Goal: Task Accomplishment & Management: Manage account settings

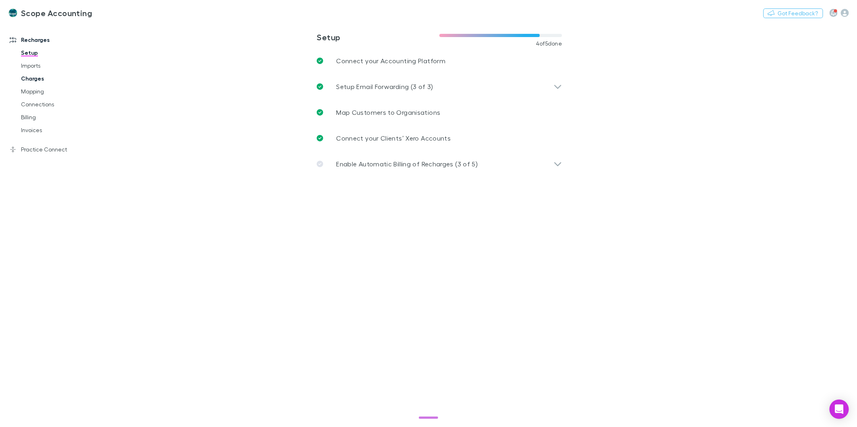
click at [30, 83] on link "Charges" at bounding box center [62, 78] width 98 height 13
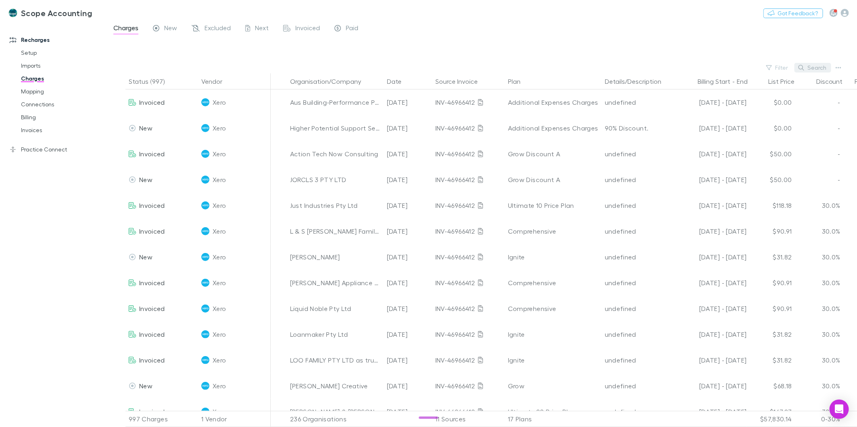
click at [807, 71] on button "Search" at bounding box center [812, 68] width 37 height 10
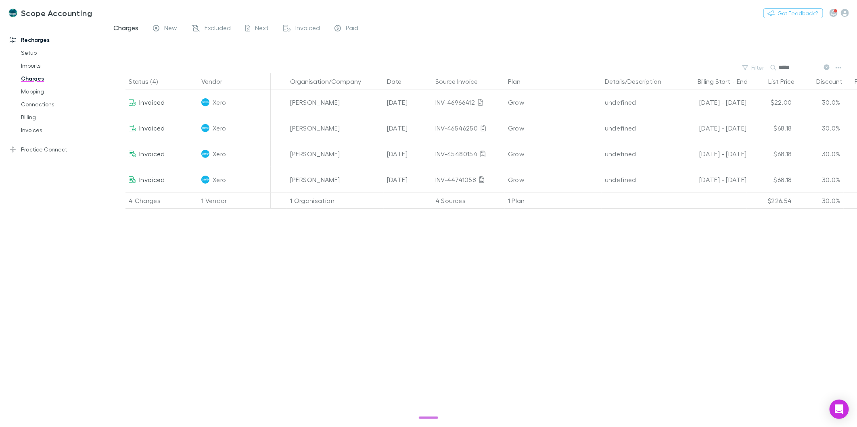
type input "*****"
click at [22, 94] on link "Mapping" at bounding box center [62, 91] width 98 height 13
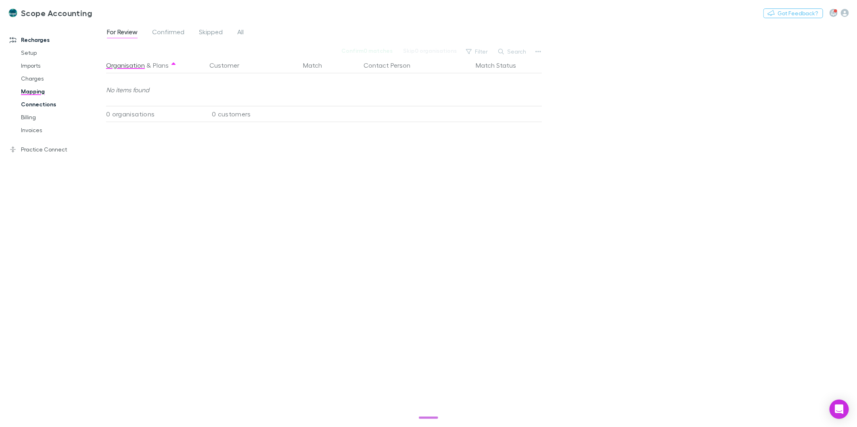
click at [24, 106] on link "Connections" at bounding box center [62, 104] width 98 height 13
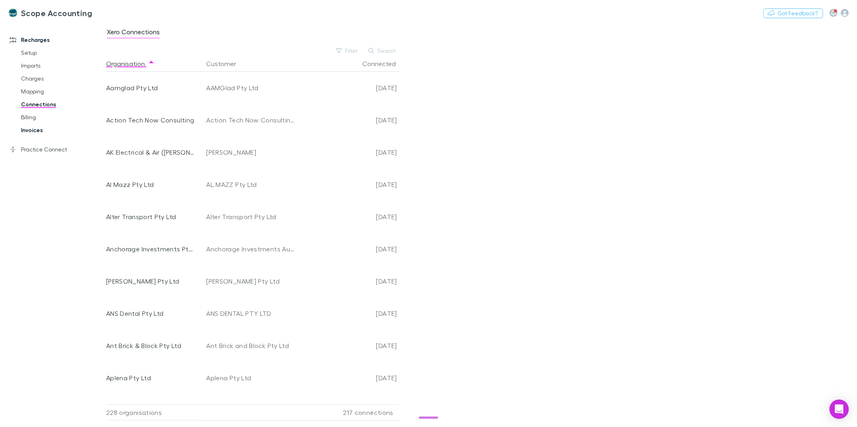
click at [35, 124] on link "Invoices" at bounding box center [62, 130] width 98 height 13
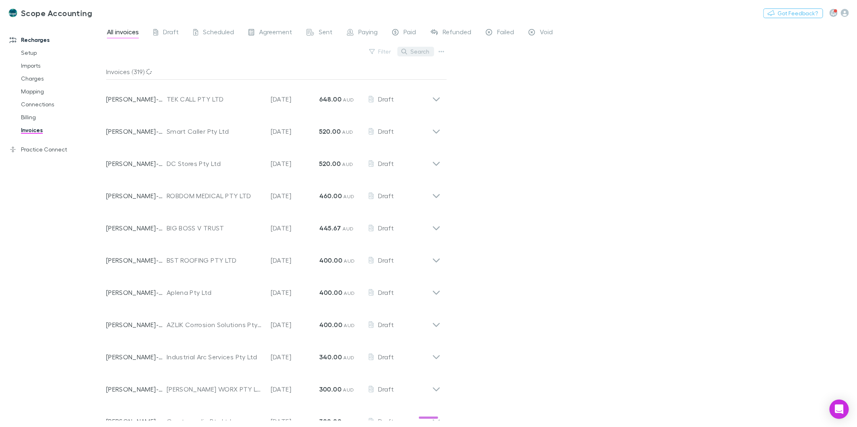
click at [403, 48] on button "Search" at bounding box center [415, 52] width 37 height 10
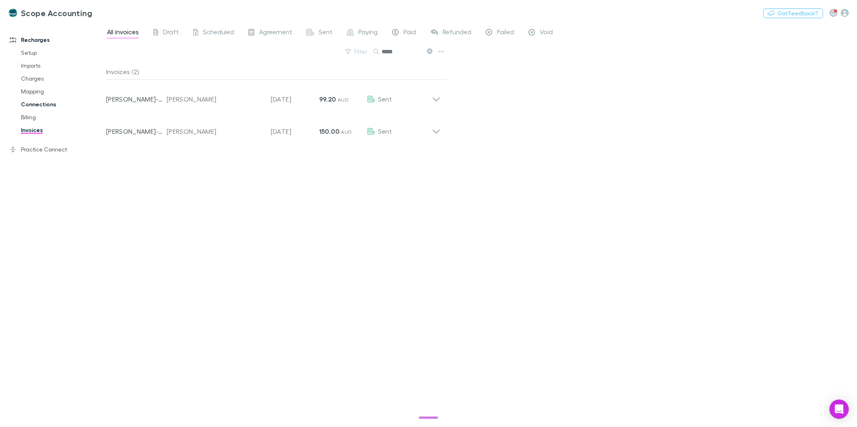
type input "*****"
click at [48, 105] on link "Connections" at bounding box center [62, 104] width 98 height 13
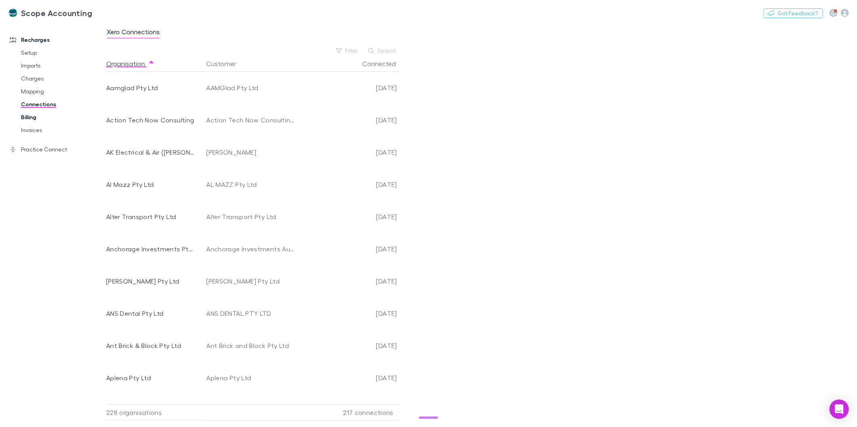
click at [25, 115] on link "Billing" at bounding box center [62, 117] width 98 height 13
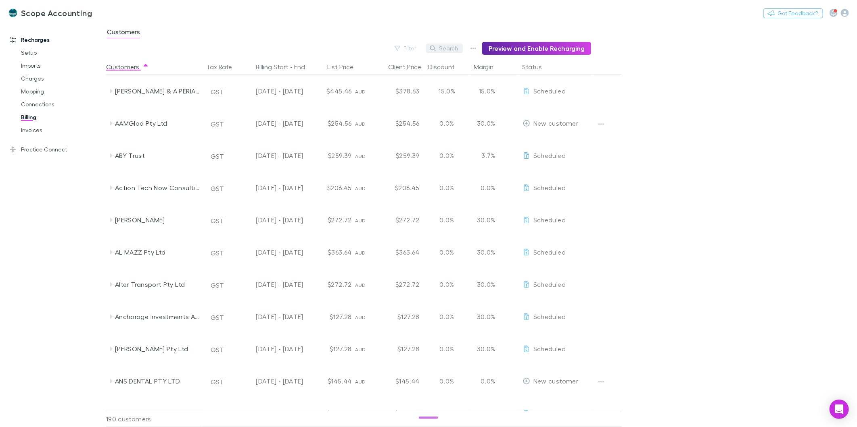
click at [436, 46] on icon "button" at bounding box center [433, 49] width 6 height 6
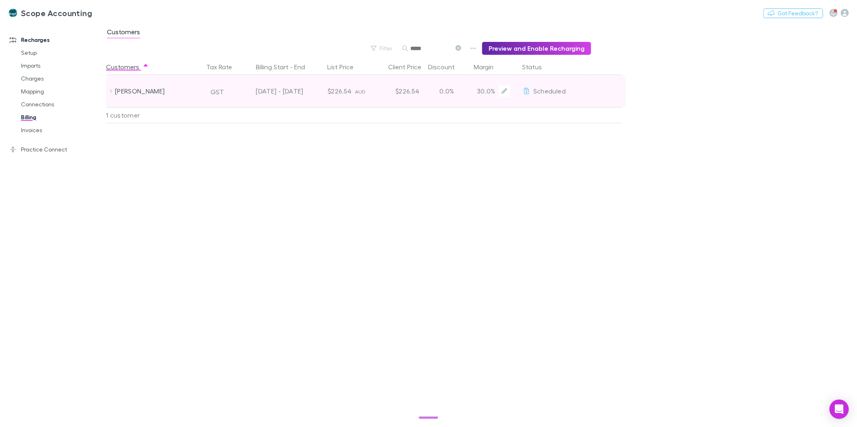
type input "*****"
click at [530, 92] on div "Scheduled" at bounding box center [544, 91] width 43 height 32
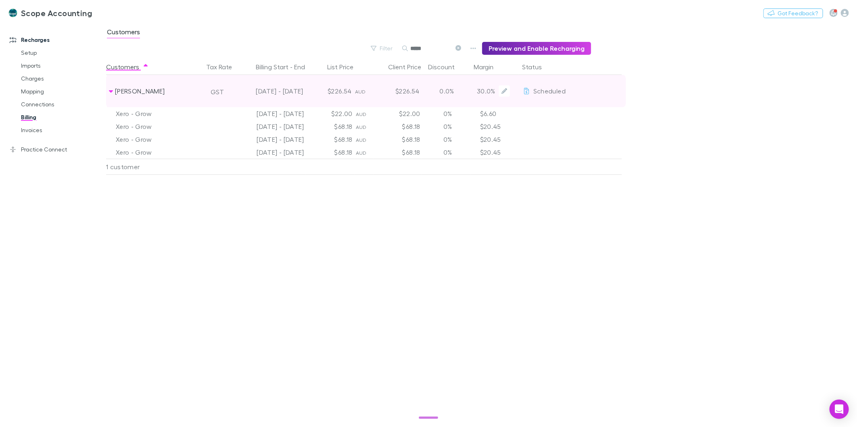
click at [555, 93] on span "Scheduled" at bounding box center [549, 91] width 32 height 8
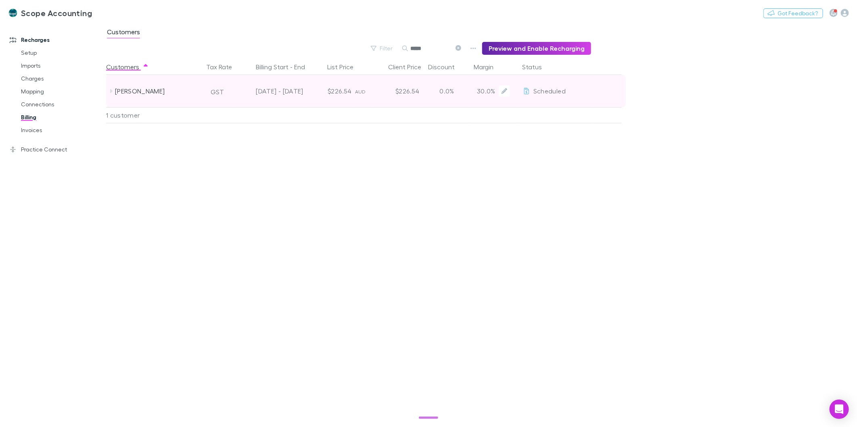
click at [555, 93] on span "Scheduled" at bounding box center [549, 91] width 32 height 8
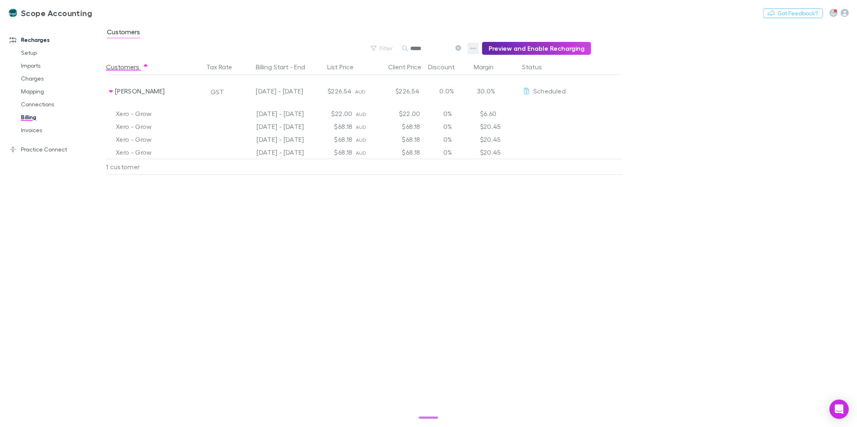
click at [476, 49] on icon "button" at bounding box center [473, 48] width 6 height 6
click at [684, 73] on div at bounding box center [428, 213] width 857 height 427
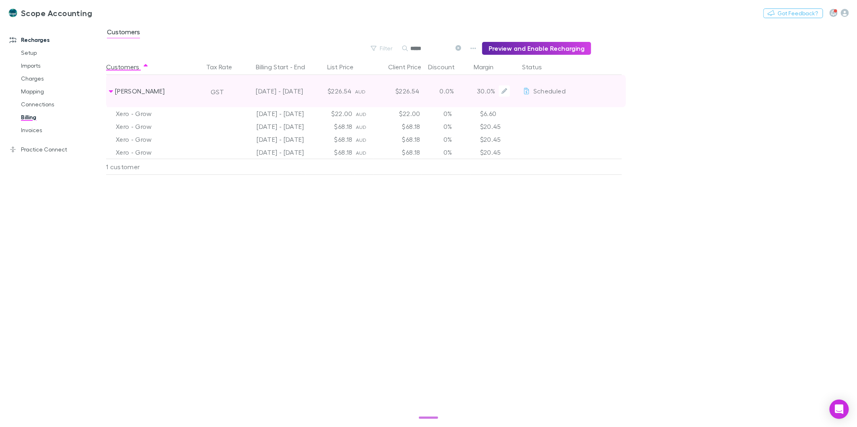
click at [544, 90] on span "Scheduled" at bounding box center [549, 91] width 32 height 8
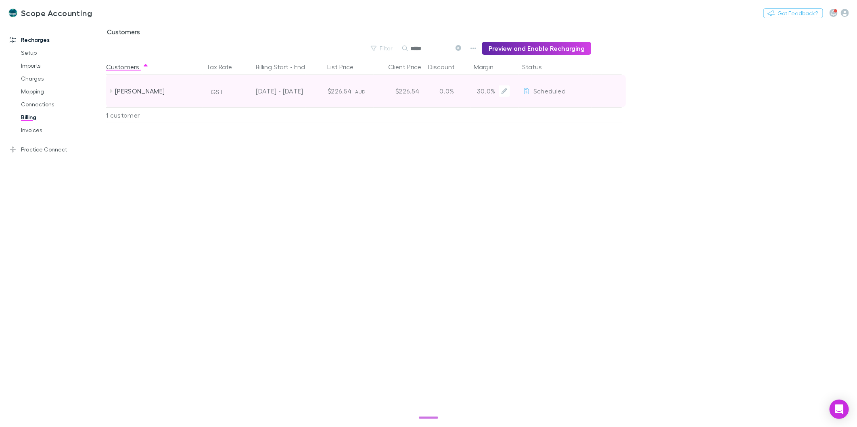
click at [544, 90] on span "Scheduled" at bounding box center [549, 91] width 32 height 8
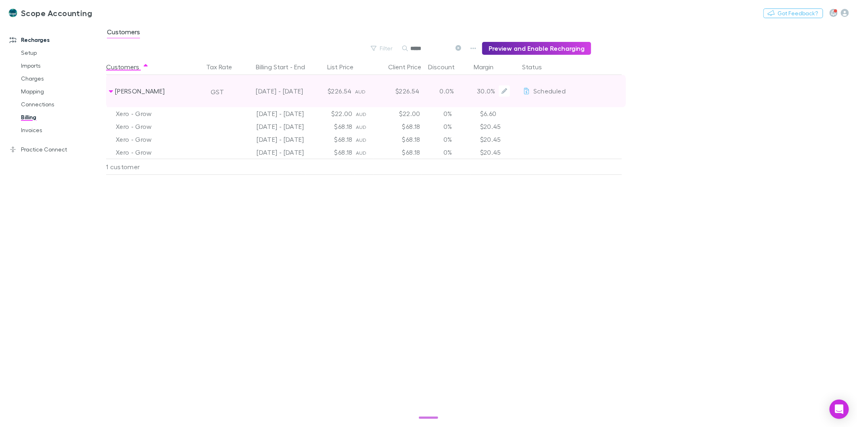
click at [544, 90] on span "Scheduled" at bounding box center [549, 91] width 32 height 8
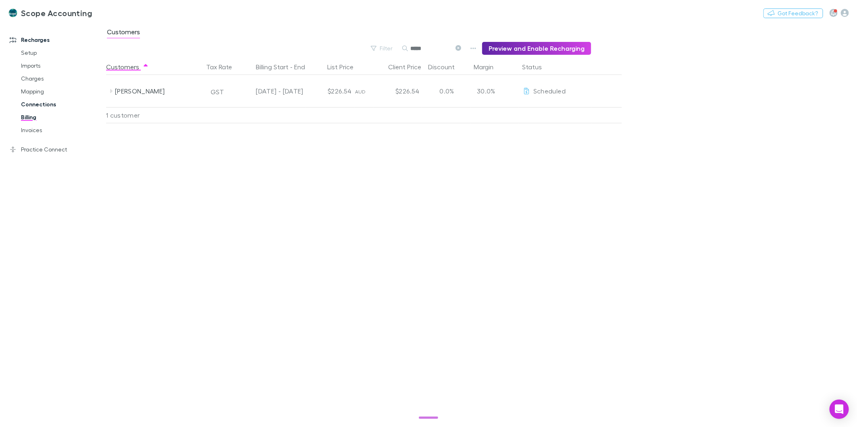
click at [27, 101] on link "Connections" at bounding box center [62, 104] width 98 height 13
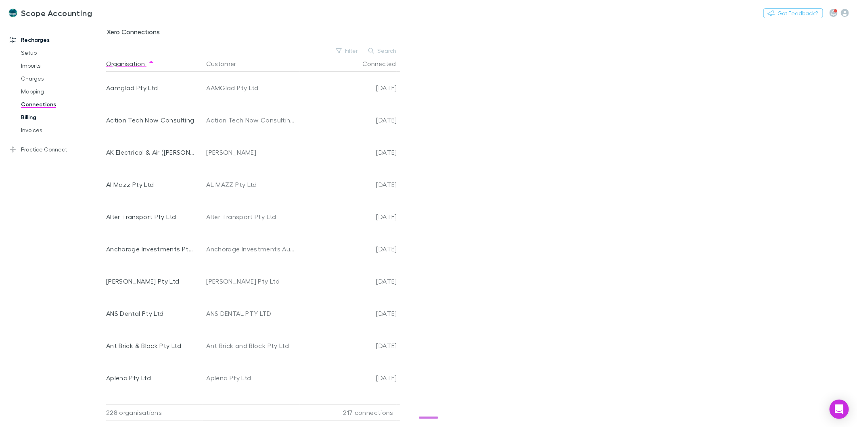
click at [38, 117] on link "Billing" at bounding box center [62, 117] width 98 height 13
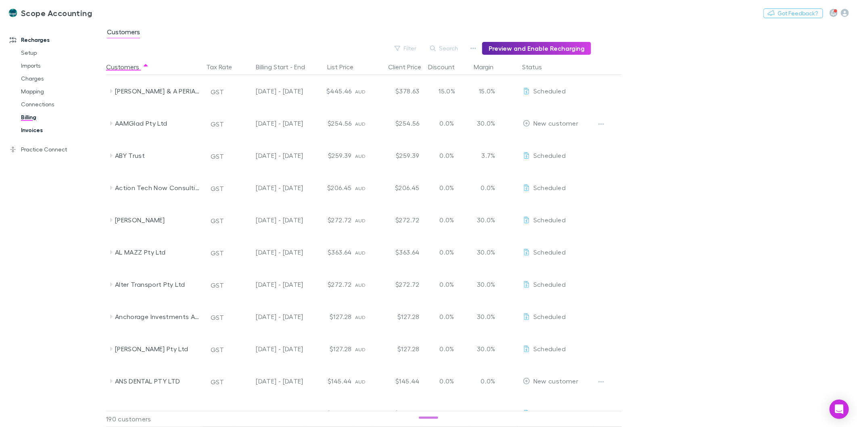
click at [39, 131] on link "Invoices" at bounding box center [62, 130] width 98 height 13
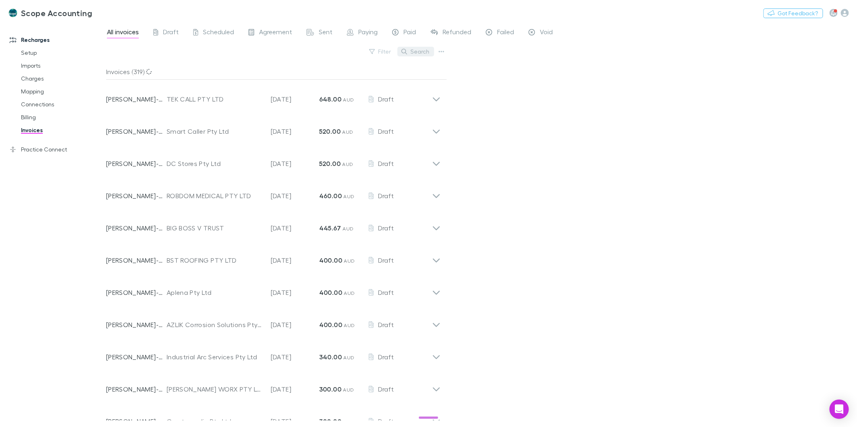
click at [410, 48] on button "Search" at bounding box center [415, 52] width 37 height 10
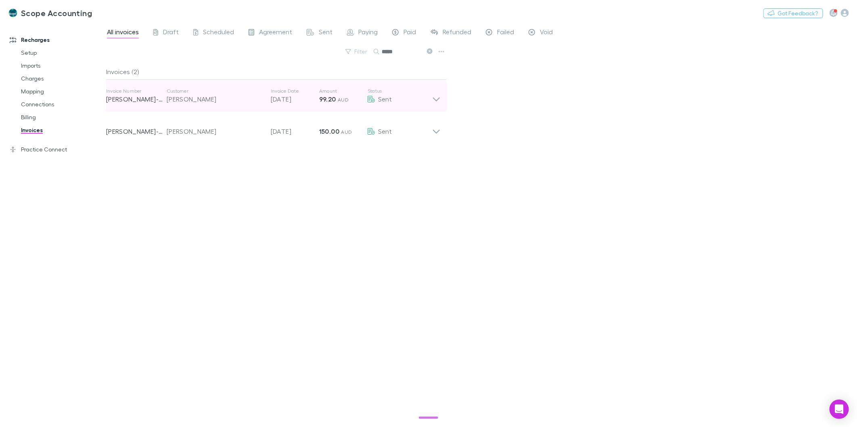
type input "*****"
click at [440, 101] on icon at bounding box center [436, 96] width 8 height 16
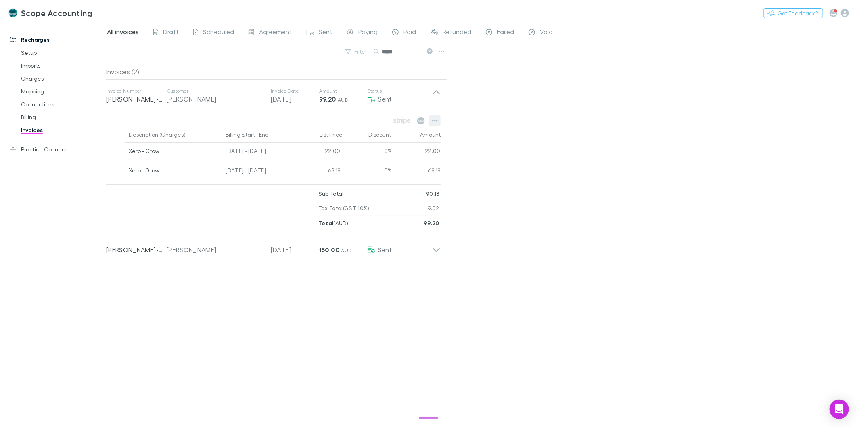
click at [440, 117] on button "button" at bounding box center [434, 120] width 11 height 11
click at [371, 167] on p "View customer" at bounding box center [385, 168] width 98 height 10
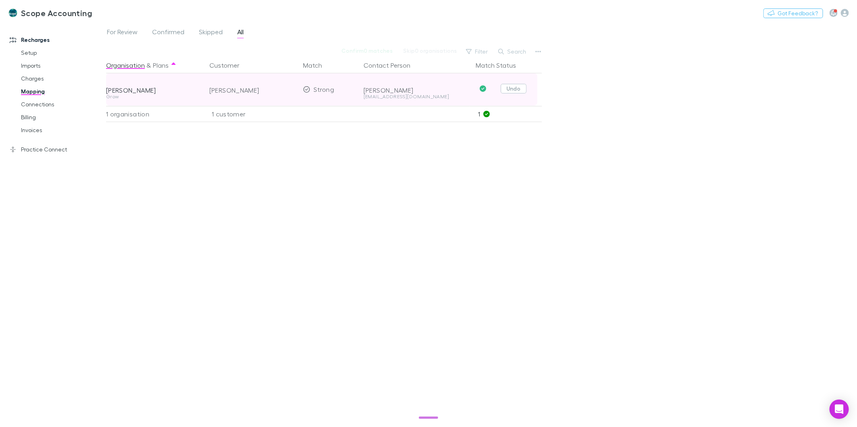
click at [513, 90] on button "Undo" at bounding box center [513, 89] width 26 height 10
click at [527, 90] on button "Skip" at bounding box center [520, 90] width 26 height 10
click at [39, 75] on link "Charges" at bounding box center [62, 78] width 98 height 13
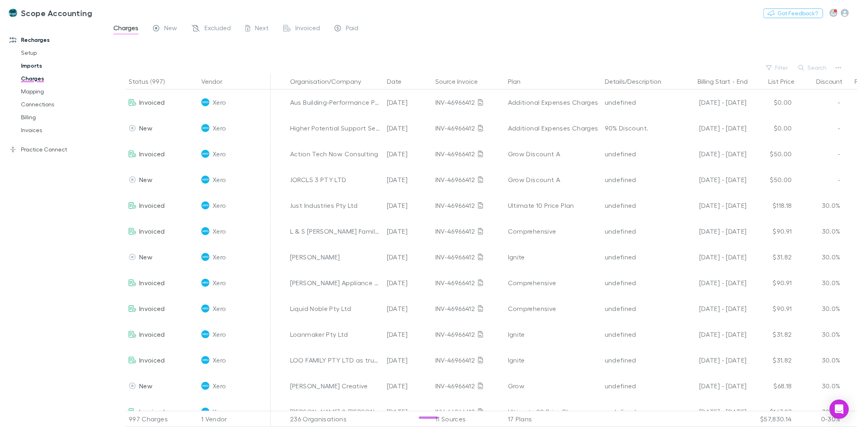
click at [29, 63] on link "Imports" at bounding box center [62, 65] width 98 height 13
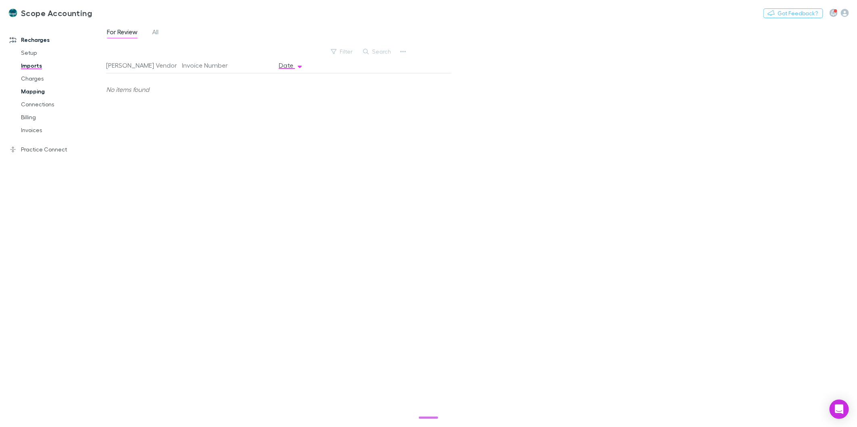
click at [34, 90] on link "Mapping" at bounding box center [62, 91] width 98 height 13
click at [213, 30] on span "Skipped" at bounding box center [211, 33] width 24 height 10
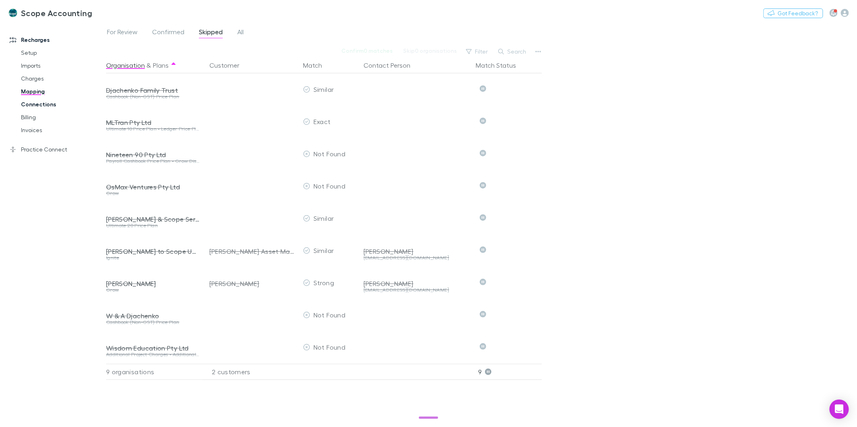
click at [19, 104] on link "Connections" at bounding box center [62, 104] width 98 height 13
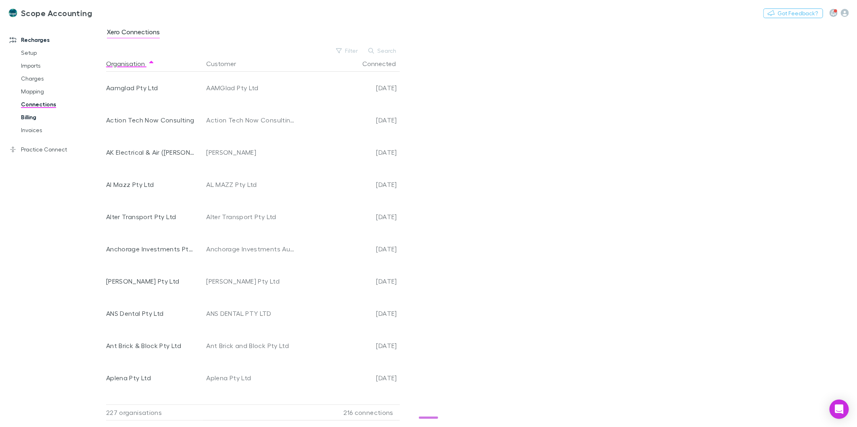
click at [25, 116] on link "Billing" at bounding box center [62, 117] width 98 height 13
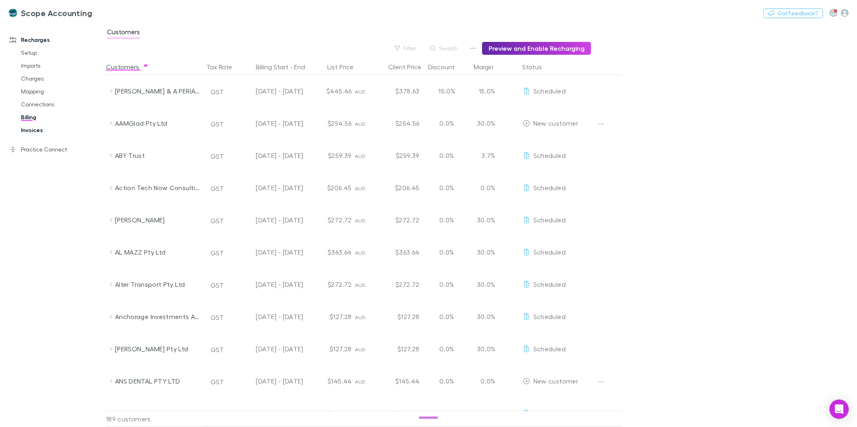
click at [25, 130] on link "Invoices" at bounding box center [62, 130] width 98 height 13
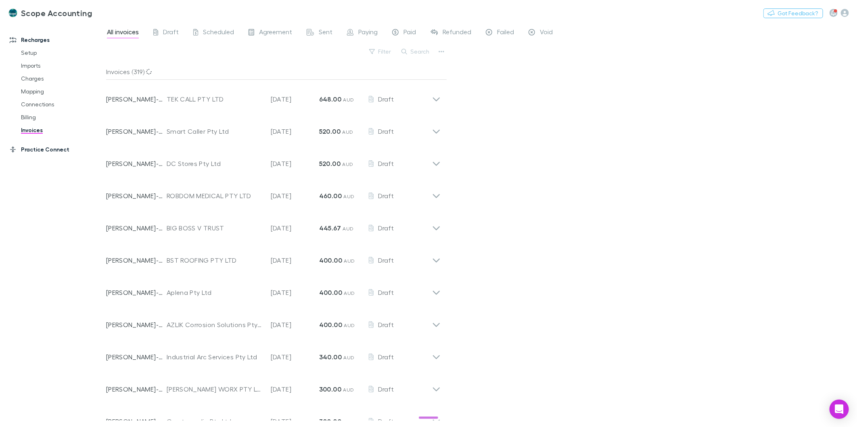
click at [30, 152] on link "Practice Connect" at bounding box center [57, 149] width 110 height 13
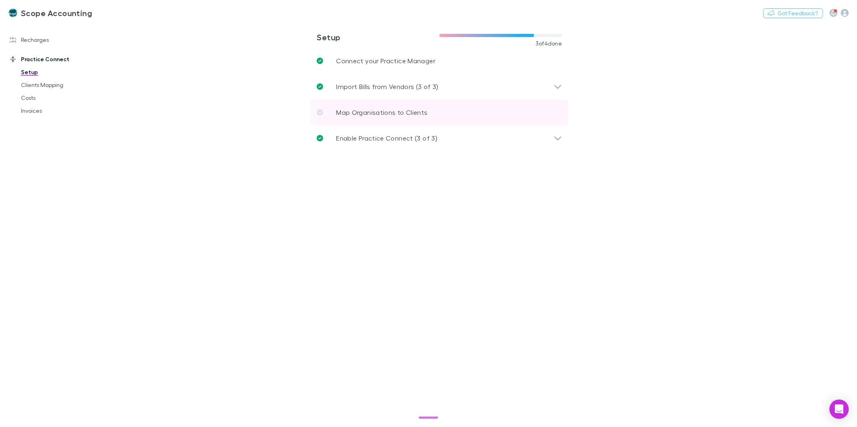
click at [396, 108] on p "Map Organisations to Clients" at bounding box center [381, 113] width 91 height 10
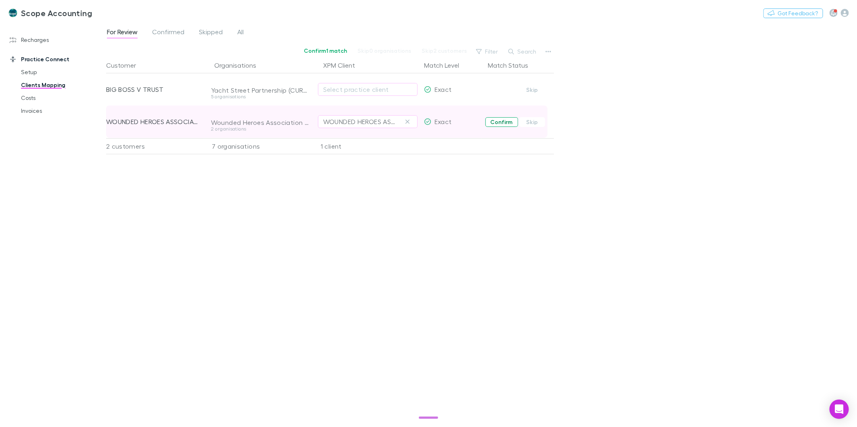
click at [500, 123] on button "Confirm" at bounding box center [501, 122] width 33 height 10
click at [836, 9] on div at bounding box center [838, 13] width 19 height 8
click at [836, 15] on icon "button" at bounding box center [833, 13] width 5 height 6
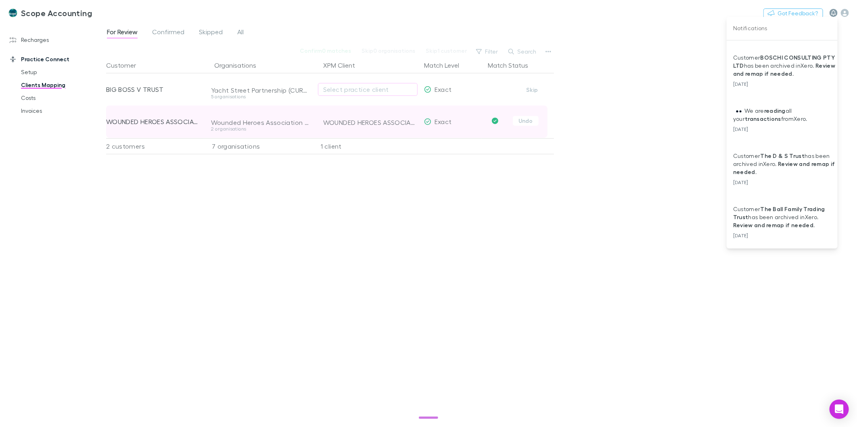
click at [836, 15] on div at bounding box center [428, 213] width 857 height 427
